Goal: Information Seeking & Learning: Find specific page/section

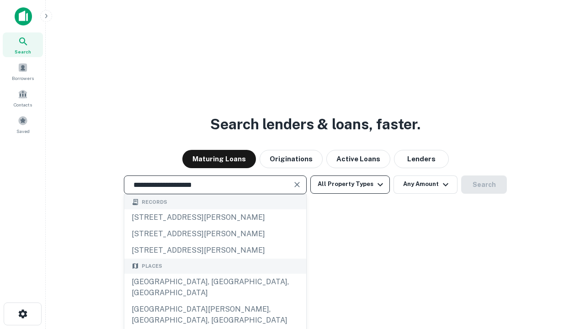
click at [215, 301] on div "[GEOGRAPHIC_DATA], [GEOGRAPHIC_DATA], [GEOGRAPHIC_DATA]" at bounding box center [215, 287] width 182 height 27
click at [350, 184] on button "All Property Types" at bounding box center [349, 184] width 79 height 18
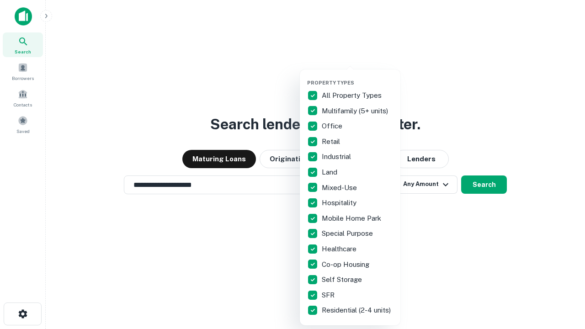
type input "**********"
click at [357, 77] on button "button" at bounding box center [357, 77] width 100 height 0
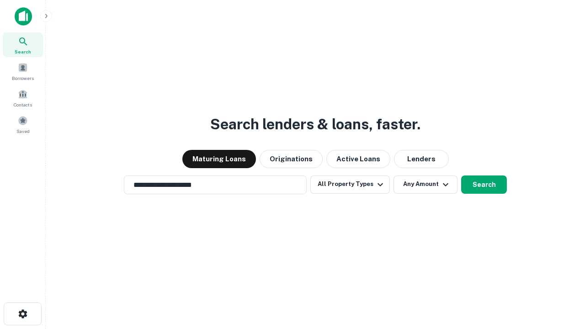
scroll to position [14, 0]
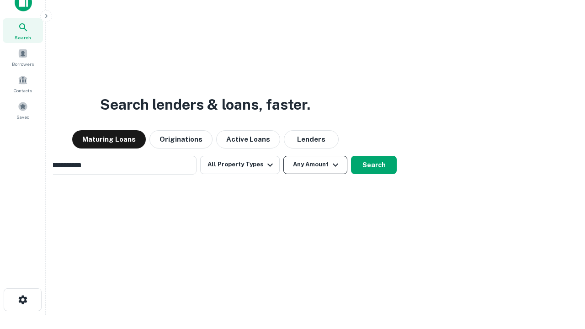
click at [283, 156] on button "Any Amount" at bounding box center [315, 165] width 64 height 18
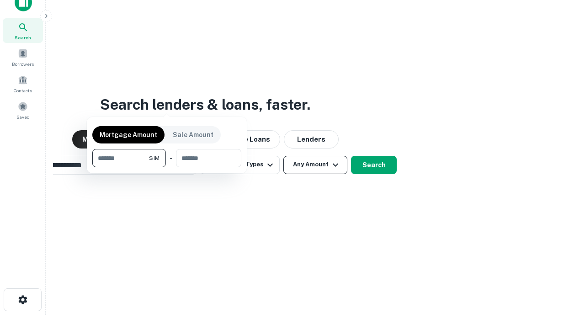
scroll to position [15, 0]
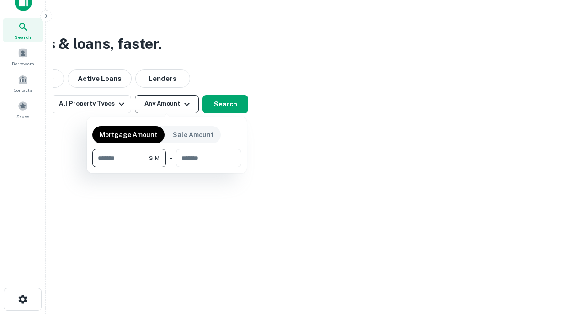
type input "*******"
click at [167, 167] on button "button" at bounding box center [166, 167] width 149 height 0
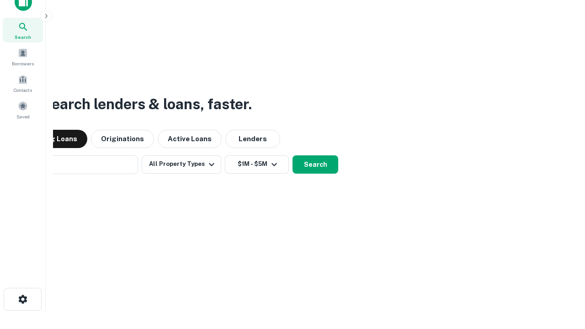
scroll to position [14, 0]
click at [292, 156] on button "Search" at bounding box center [315, 165] width 46 height 18
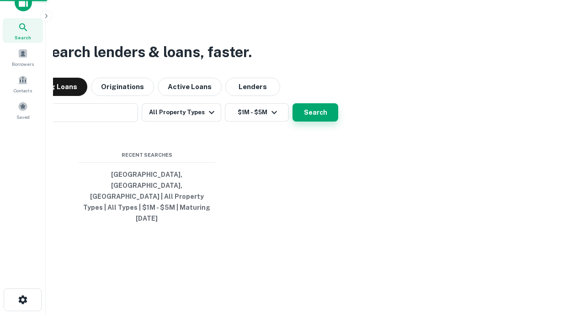
scroll to position [15, 0]
